Goal: Information Seeking & Learning: Find specific fact

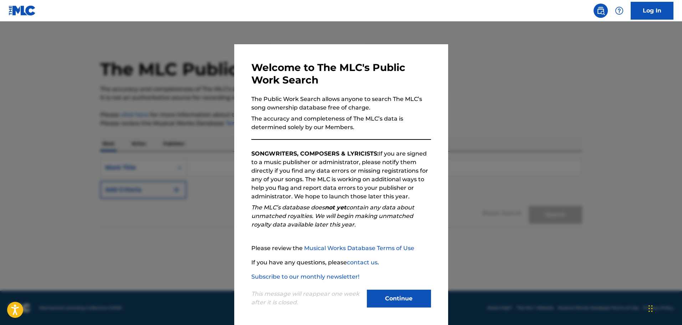
click at [396, 298] on button "Continue" at bounding box center [399, 299] width 64 height 18
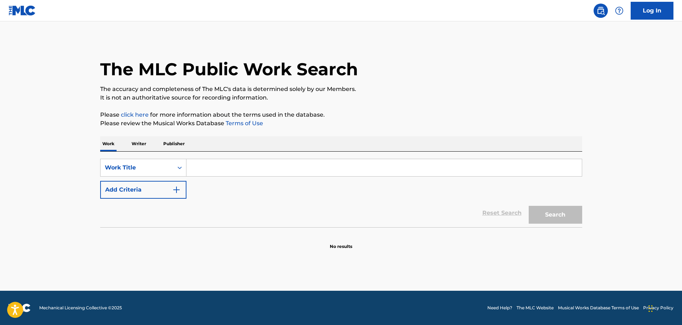
click at [224, 167] on input "Search Form" at bounding box center [384, 167] width 395 height 17
type input "h"
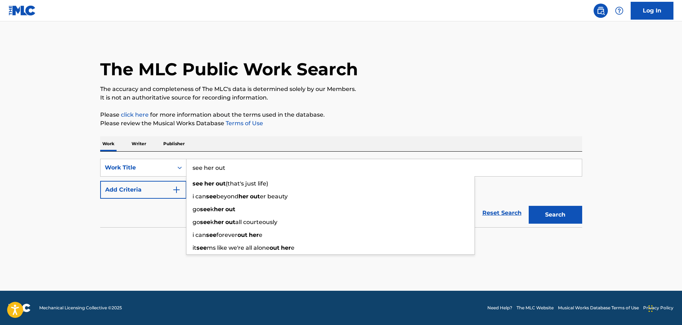
type input "see her out"
click at [177, 191] on img "Search Form" at bounding box center [176, 189] width 9 height 9
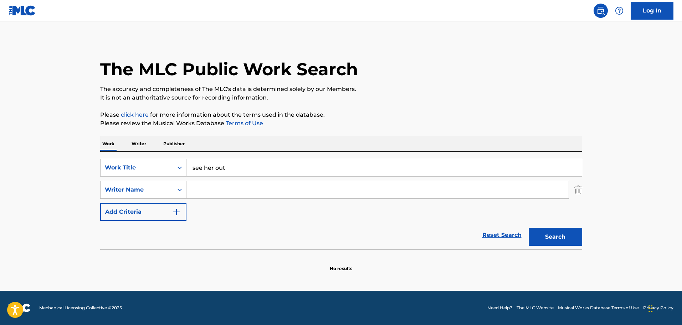
click at [257, 189] on input "Search Form" at bounding box center [378, 189] width 382 height 17
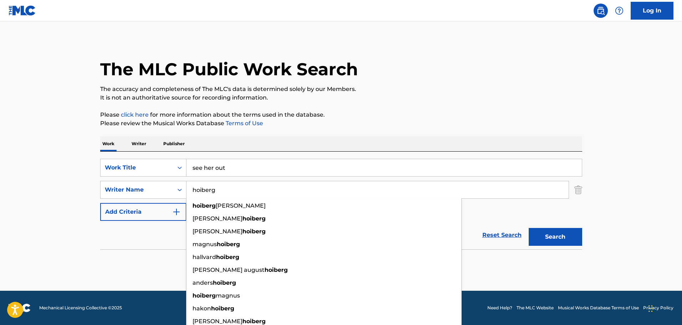
click at [529, 228] on button "Search" at bounding box center [555, 237] width 53 height 18
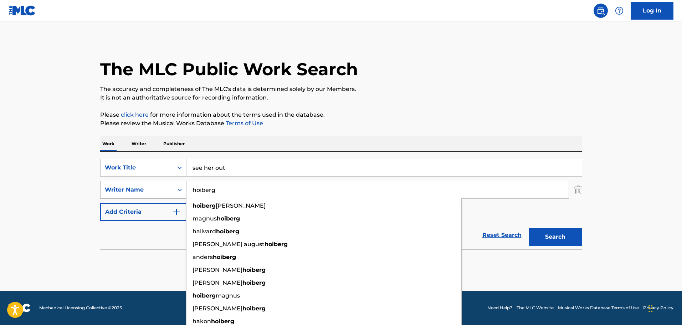
drag, startPoint x: 221, startPoint y: 191, endPoint x: 169, endPoint y: 185, distance: 51.7
click at [169, 185] on div "SearchWithCriteria6f47d748-664f-4a48-8b6a-fa6dc5b17357 Writer Name hoiberg [PER…" at bounding box center [341, 190] width 482 height 18
paste input "[PERSON_NAME]"
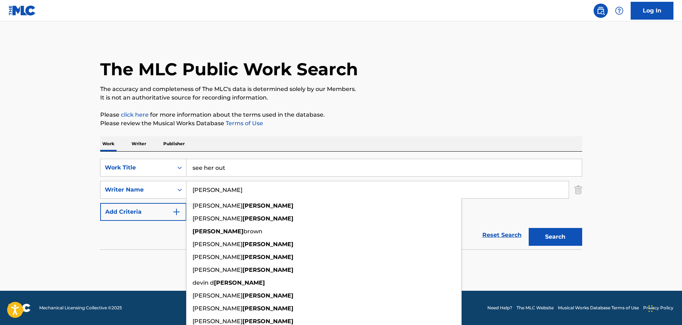
type input "[PERSON_NAME]"
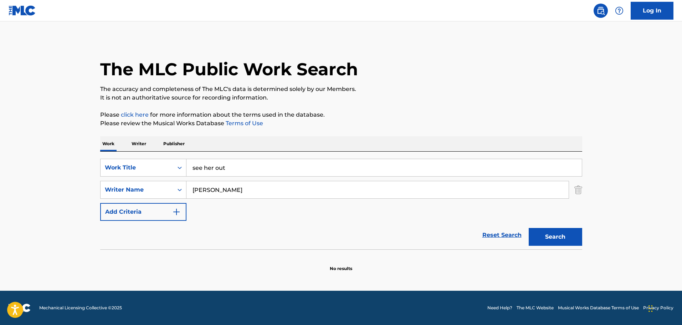
click at [564, 235] on button "Search" at bounding box center [555, 237] width 53 height 18
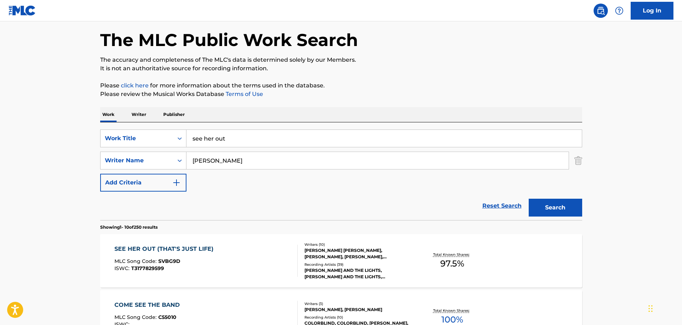
scroll to position [36, 0]
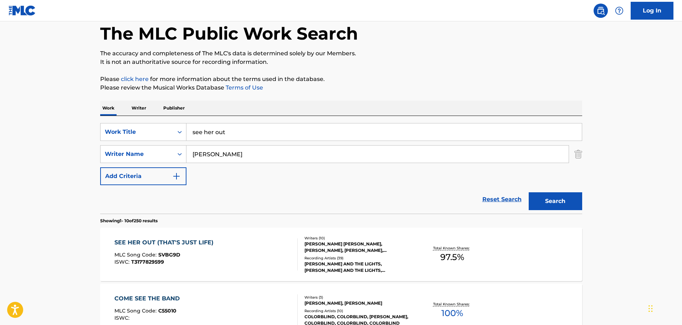
click at [186, 240] on div "SEE HER OUT (THAT'S JUST LIFE)" at bounding box center [165, 242] width 103 height 9
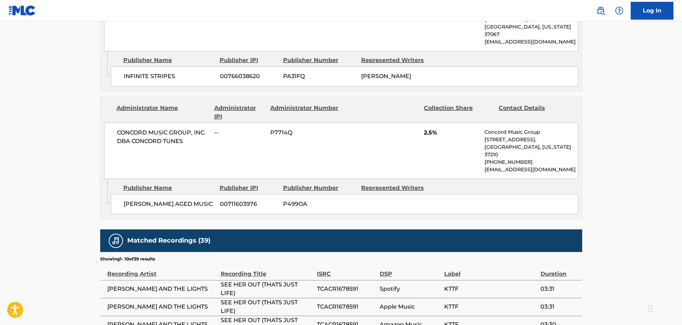
scroll to position [1550, 0]
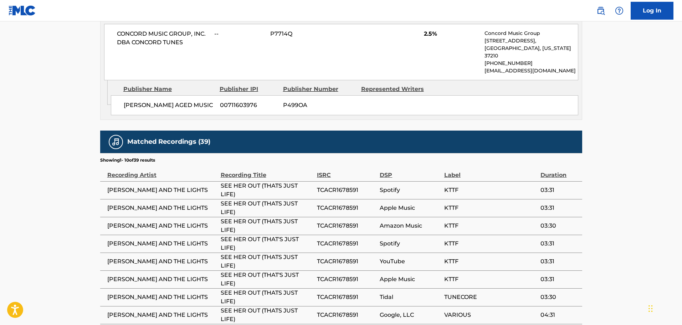
click at [456, 186] on span "KTTF" at bounding box center [490, 190] width 93 height 9
drag, startPoint x: 444, startPoint y: 84, endPoint x: 458, endPoint y: 86, distance: 13.6
click at [458, 186] on span "KTTF" at bounding box center [490, 190] width 93 height 9
copy span "KTTF"
